Goal: Task Accomplishment & Management: Manage account settings

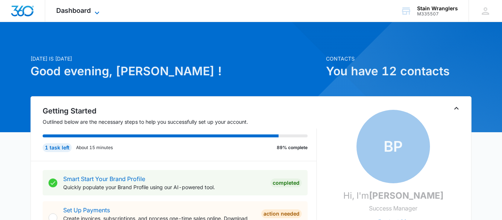
click at [79, 10] on span "Dashboard" at bounding box center [73, 11] width 35 height 8
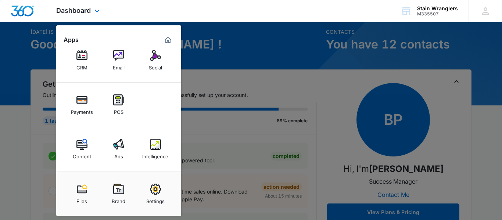
scroll to position [41, 0]
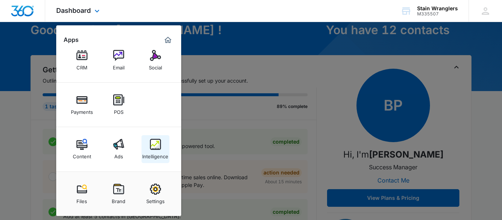
click at [151, 148] on img at bounding box center [155, 144] width 11 height 11
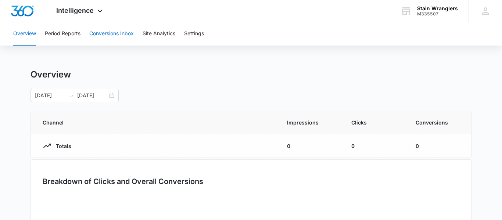
click at [112, 33] on button "Conversions Inbox" at bounding box center [111, 34] width 44 height 24
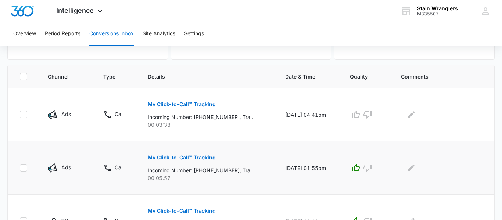
scroll to position [123, 0]
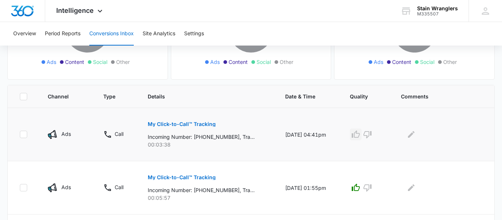
click at [356, 137] on icon "button" at bounding box center [355, 133] width 8 height 7
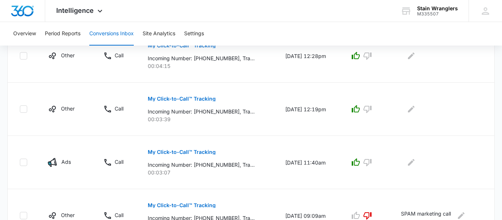
scroll to position [294, 0]
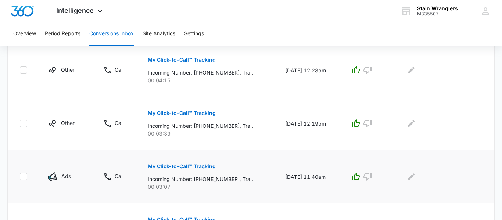
click at [192, 167] on p "My Click-to-Call™ Tracking" at bounding box center [182, 166] width 68 height 5
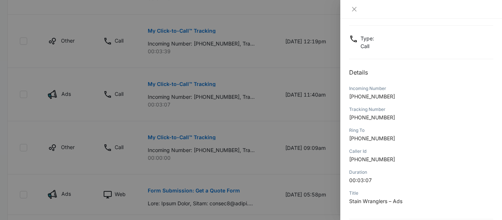
scroll to position [0, 0]
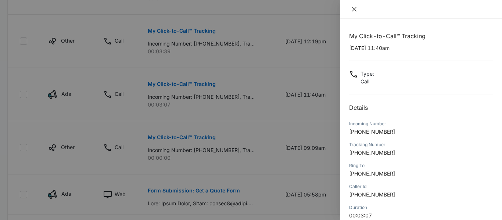
click at [356, 7] on icon "close" at bounding box center [354, 9] width 6 height 6
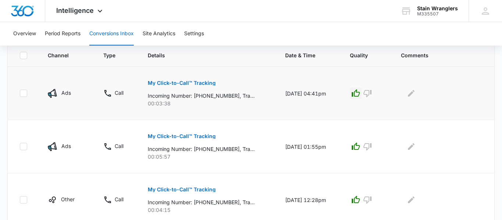
scroll to position [123, 0]
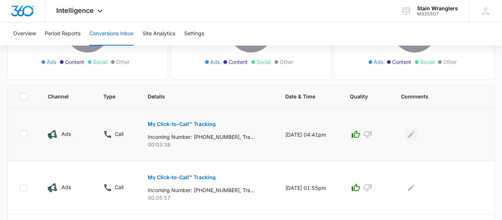
click at [414, 137] on icon "Edit Comments" at bounding box center [411, 134] width 9 height 9
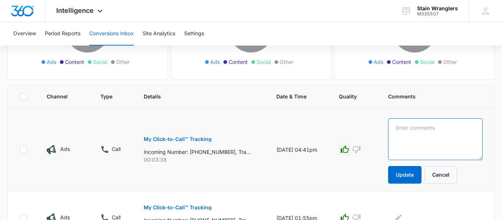
click at [446, 132] on textarea at bounding box center [435, 139] width 94 height 42
type textarea "min charge $85"
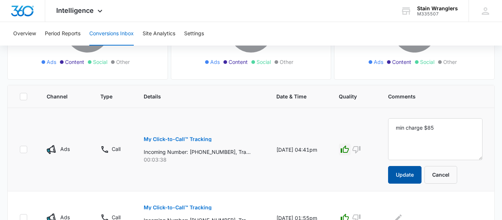
drag, startPoint x: 399, startPoint y: 174, endPoint x: 397, endPoint y: 170, distance: 4.4
click at [397, 171] on button "Update" at bounding box center [404, 175] width 33 height 18
click at [411, 174] on button "Update" at bounding box center [404, 175] width 33 height 18
click at [419, 174] on button "Update" at bounding box center [404, 175] width 33 height 18
click at [408, 177] on button "Update" at bounding box center [404, 175] width 33 height 18
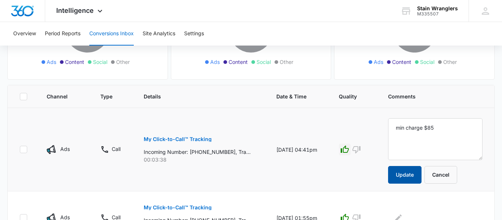
click at [408, 177] on button "Update" at bounding box center [404, 175] width 33 height 18
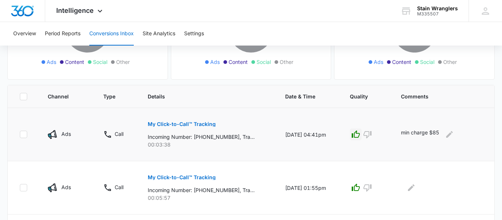
click at [423, 141] on td "min charge $85" at bounding box center [443, 134] width 102 height 53
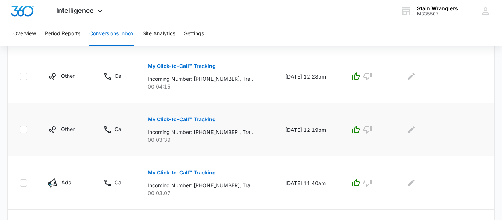
scroll to position [247, 0]
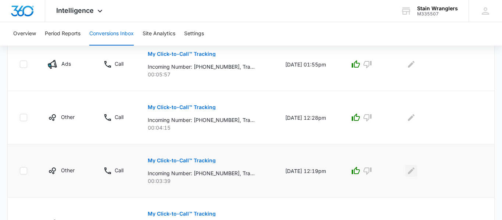
click at [415, 172] on icon "Edit Comments" at bounding box center [411, 170] width 9 height 9
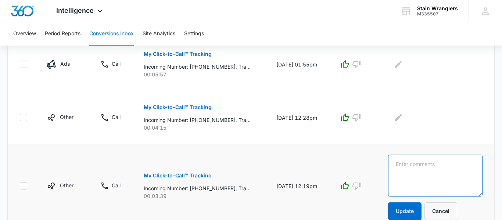
click at [419, 159] on textarea at bounding box center [435, 176] width 94 height 42
type textarea "d"
click at [433, 171] on textarea "Dusty Baker. wool rug for $250" at bounding box center [435, 176] width 94 height 42
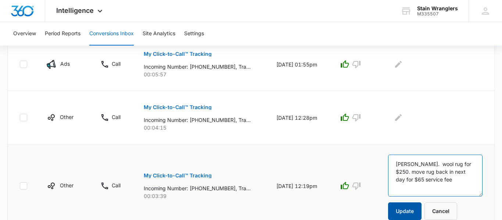
type textarea "Dusty Baker. wool rug for $250. move rug back in next day for $65 service fee"
click at [408, 212] on button "Update" at bounding box center [404, 211] width 33 height 18
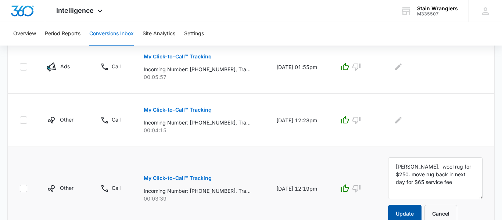
scroll to position [165, 0]
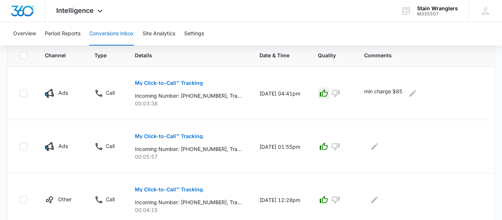
click at [424, 97] on div "min charge $85" at bounding box center [423, 93] width 118 height 12
click at [416, 93] on icon "Edit Comments" at bounding box center [412, 93] width 7 height 7
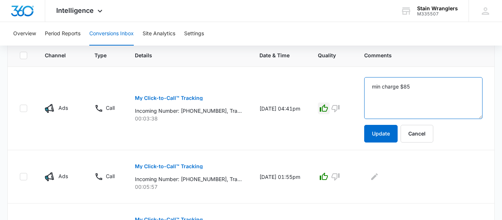
click at [378, 87] on textarea "min charge $85" at bounding box center [423, 98] width 118 height 42
click at [444, 87] on textarea "Sandy. min charge $85" at bounding box center [423, 98] width 118 height 42
type textarea "Sandy. min charge $85 living room"
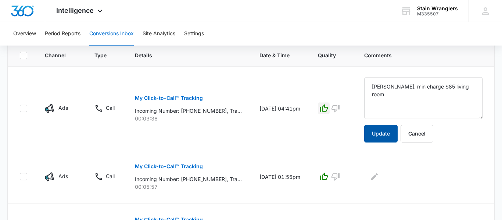
click at [392, 133] on button "Update" at bounding box center [380, 134] width 33 height 18
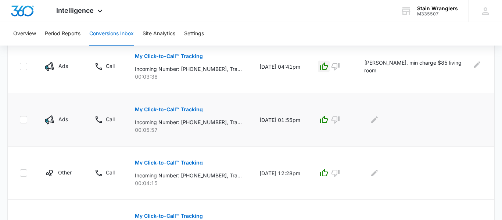
scroll to position [206, 0]
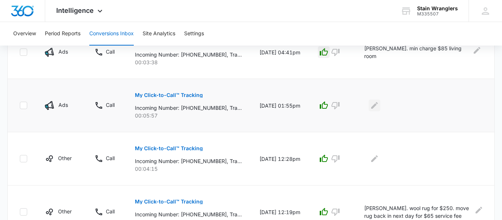
click at [379, 105] on icon "Edit Comments" at bounding box center [374, 105] width 9 height 9
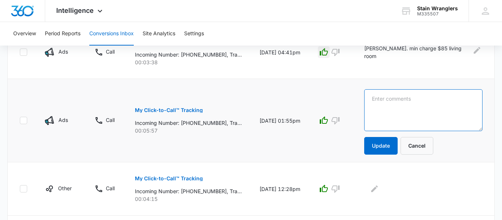
click at [387, 91] on textarea at bounding box center [423, 110] width 118 height 42
type textarea "t"
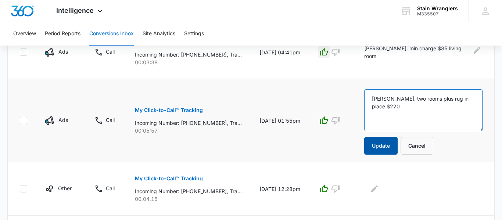
type textarea "Virgie. two rooms plus rug in place $220"
click at [391, 145] on button "Update" at bounding box center [380, 146] width 33 height 18
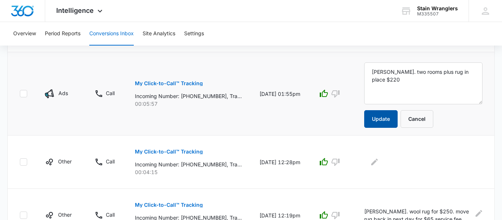
scroll to position [247, 0]
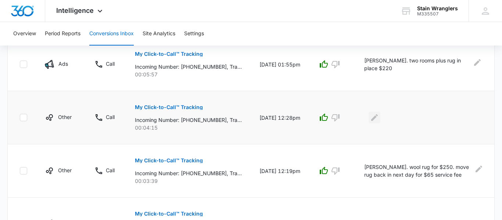
click at [378, 118] on icon "Edit Comments" at bounding box center [374, 117] width 7 height 7
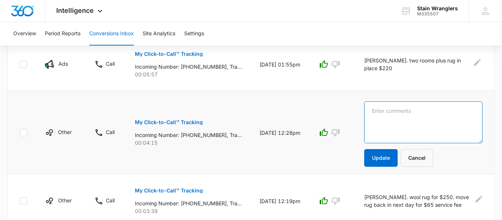
click at [391, 114] on textarea at bounding box center [423, 122] width 118 height 42
type textarea "dusty baker"
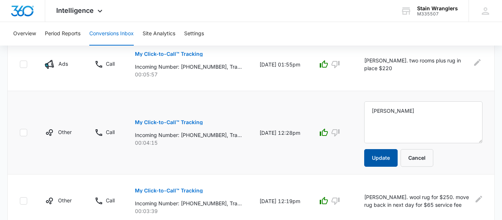
click at [385, 159] on button "Update" at bounding box center [380, 158] width 33 height 18
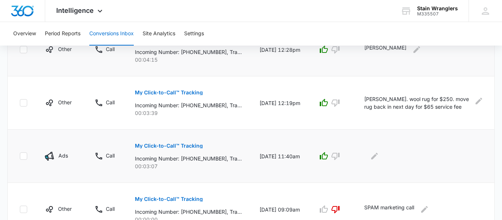
scroll to position [329, 0]
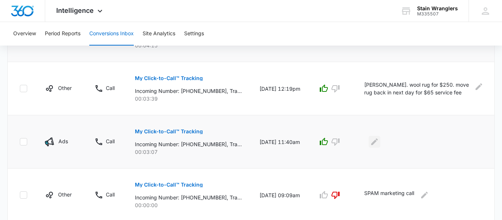
click at [378, 142] on icon "Edit Comments" at bounding box center [374, 141] width 7 height 7
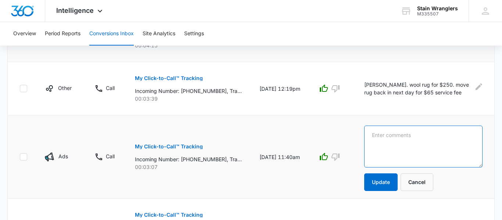
click at [389, 137] on textarea at bounding box center [423, 147] width 118 height 42
type textarea "Virgie"
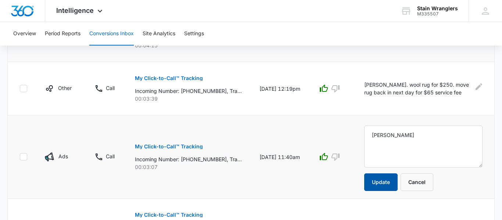
click at [387, 187] on button "Update" at bounding box center [380, 182] width 33 height 18
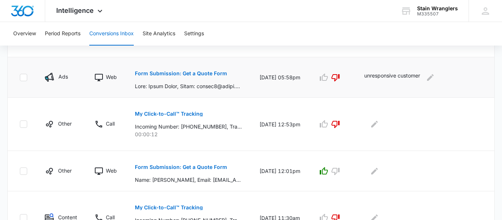
scroll to position [535, 0]
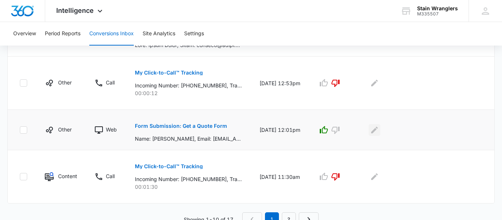
click at [379, 133] on icon "Edit Comments" at bounding box center [374, 130] width 9 height 9
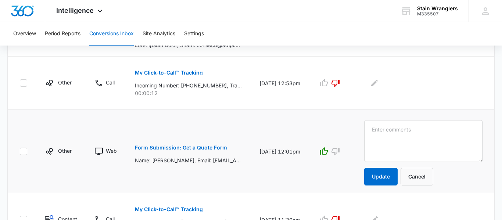
scroll to position [576, 0]
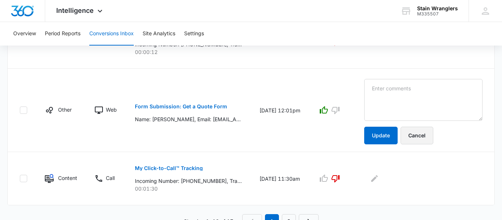
click at [430, 139] on button "Cancel" at bounding box center [416, 136] width 33 height 18
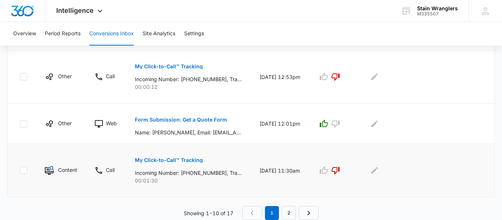
scroll to position [541, 0]
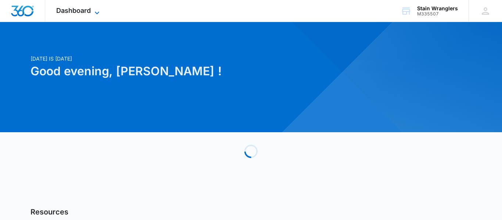
click at [88, 14] on span "Dashboard" at bounding box center [73, 11] width 35 height 8
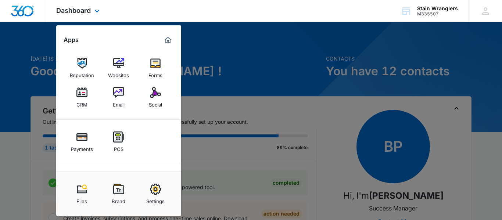
scroll to position [37, 0]
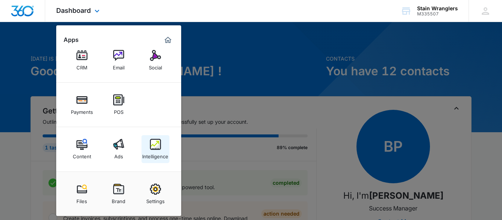
click at [161, 158] on div "Intelligence" at bounding box center [155, 155] width 26 height 10
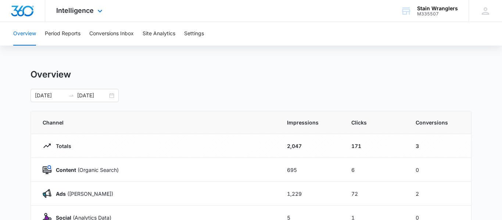
click at [94, 14] on div "Intelligence Apps Reputation Websites Forms CRM Email Social Payments POS Conte…" at bounding box center [80, 11] width 70 height 22
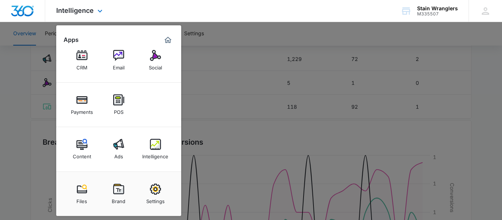
scroll to position [206, 0]
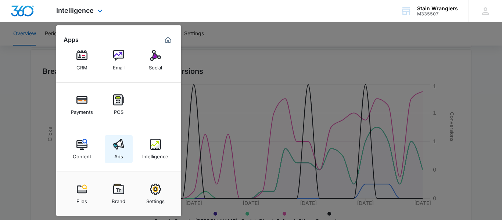
click at [118, 148] on img at bounding box center [118, 144] width 11 height 11
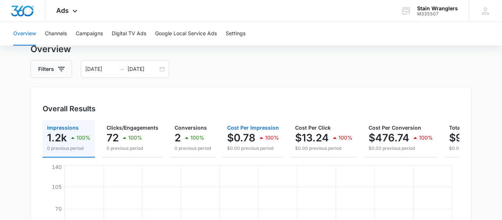
scroll to position [41, 0]
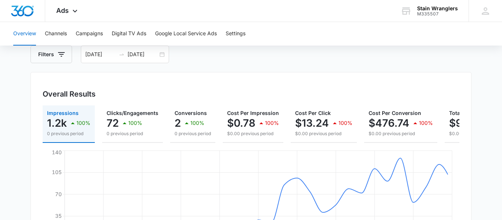
drag, startPoint x: 237, startPoint y: 144, endPoint x: 368, endPoint y: 145, distance: 131.9
click at [368, 145] on div "Impressions 1.2k 100% 0 previous period Clicks/Engagements 72 100% 0 previous p…" at bounding box center [251, 182] width 417 height 154
drag, startPoint x: 267, startPoint y: 142, endPoint x: 316, endPoint y: 142, distance: 49.2
click at [315, 142] on div "Impressions 1.2k 100% 0 previous period Clicks/Engagements 72 100% 0 previous p…" at bounding box center [251, 123] width 417 height 37
click at [224, 141] on button "Cost Per Impression $0.78 100% $0.00 previous period" at bounding box center [253, 123] width 61 height 37
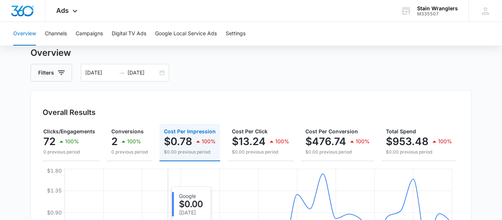
scroll to position [0, 0]
